Goal: Transaction & Acquisition: Purchase product/service

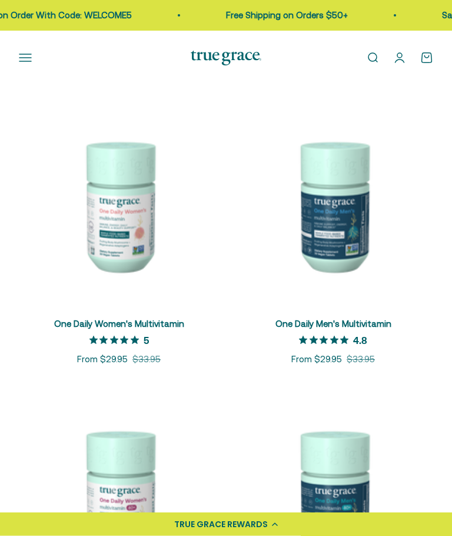
scroll to position [208, 0]
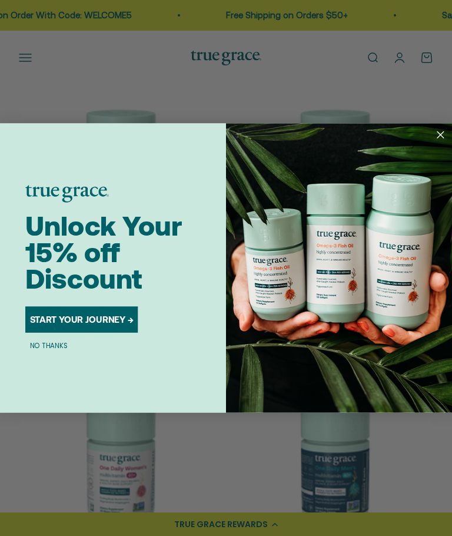
click at [451, 143] on div "Close dialog Unlock Your 15% off Discount START YOUR JOURNEY → NO THANKS Submit" at bounding box center [226, 268] width 452 height 536
click at [446, 143] on circle "Close dialog" at bounding box center [440, 134] width 15 height 15
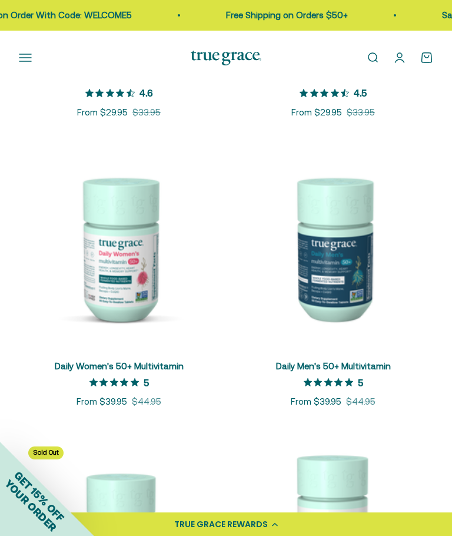
scroll to position [714, 0]
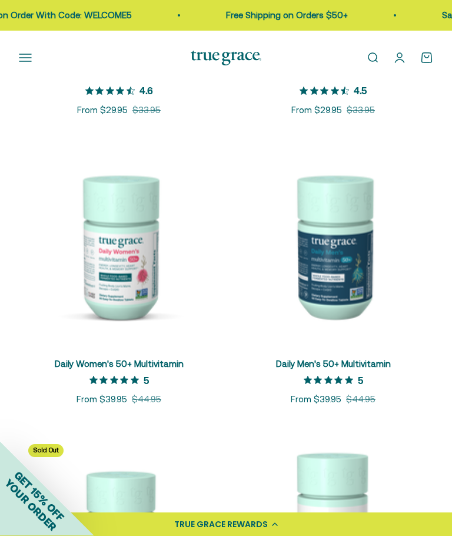
click at [163, 359] on link "Daily Women's 50+ Multivitamin" at bounding box center [119, 364] width 129 height 10
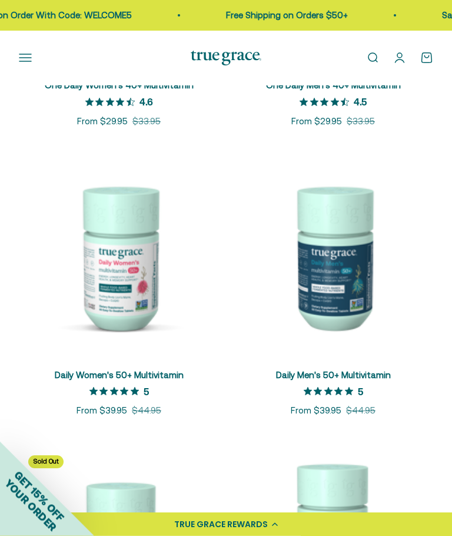
scroll to position [704, 0]
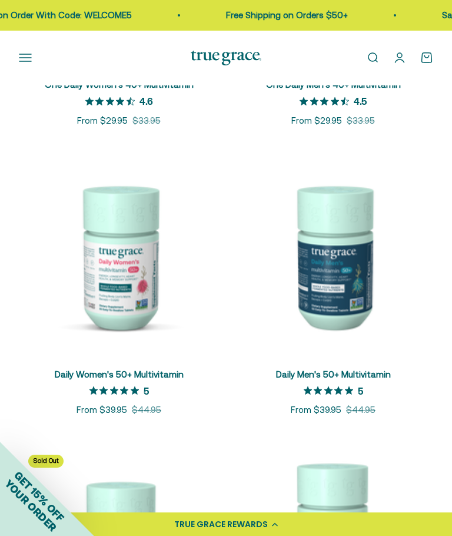
click at [359, 248] on img at bounding box center [333, 256] width 200 height 200
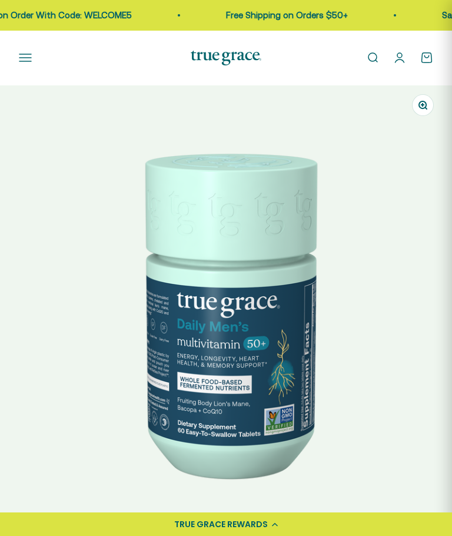
scroll to position [92, 0]
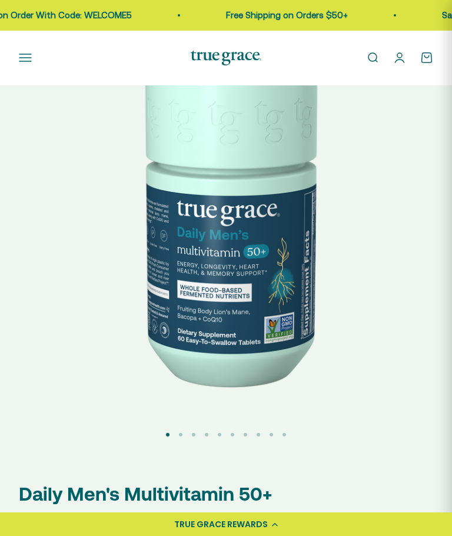
select select "3"
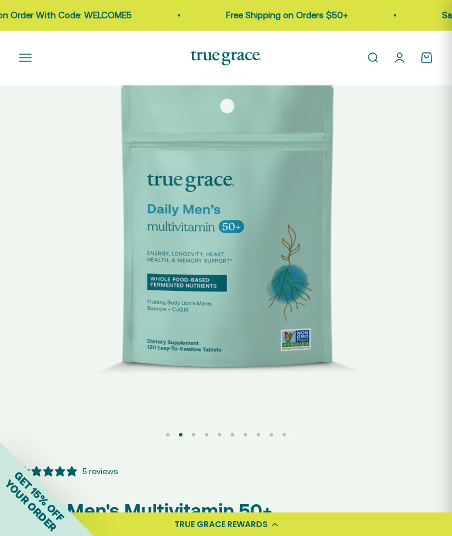
scroll to position [0, 0]
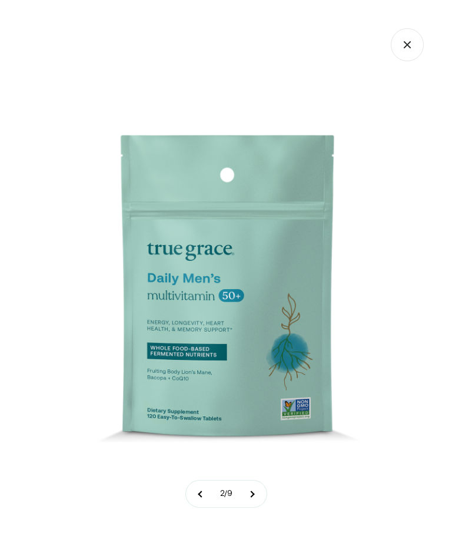
click at [411, 48] on icon "Close gallery" at bounding box center [407, 44] width 6 height 6
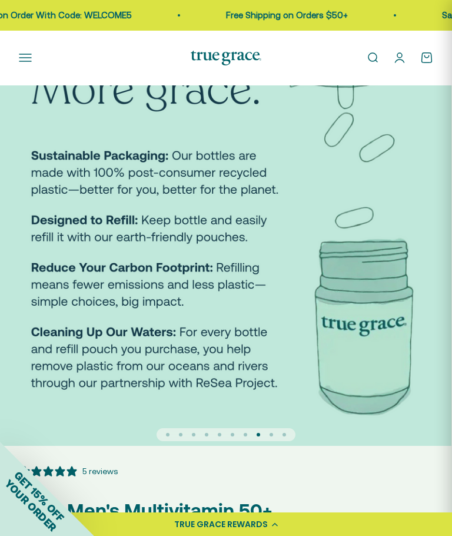
scroll to position [0, 3175]
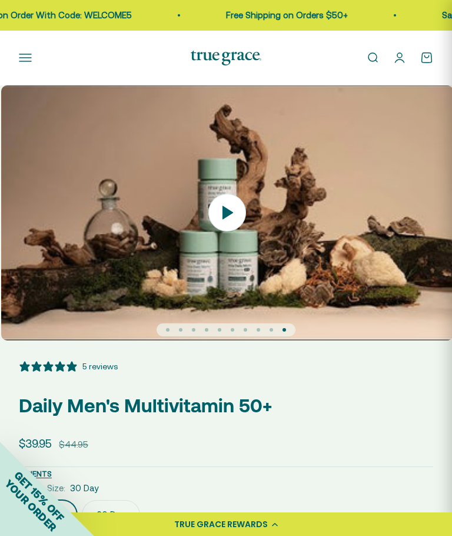
scroll to position [0, 4082]
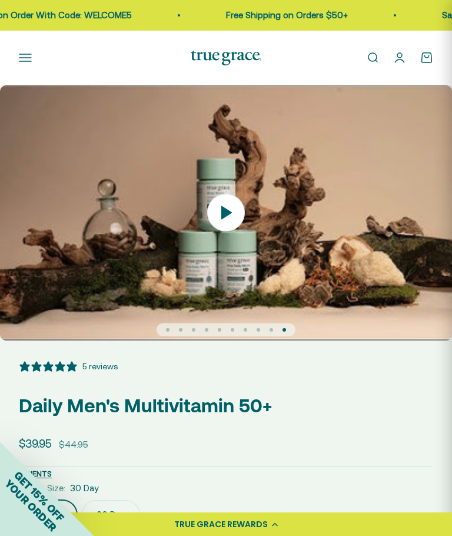
click at [225, 213] on icon at bounding box center [226, 213] width 11 height 14
